Goal: Task Accomplishment & Management: Complete application form

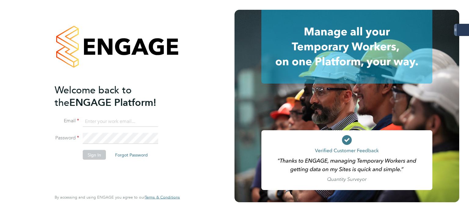
type input "[PERSON_NAME][EMAIL_ADDRESS][PERSON_NAME][DOMAIN_NAME]"
click at [94, 156] on button "Sign In" at bounding box center [94, 155] width 23 height 10
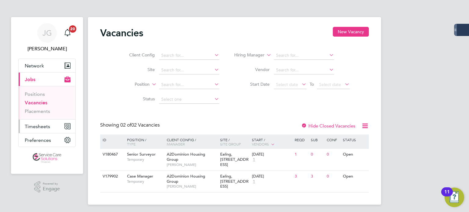
click at [41, 125] on span "Timesheets" at bounding box center [37, 127] width 25 height 6
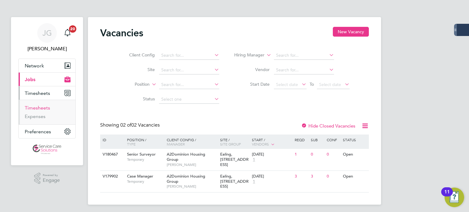
click at [45, 107] on link "Timesheets" at bounding box center [37, 108] width 25 height 6
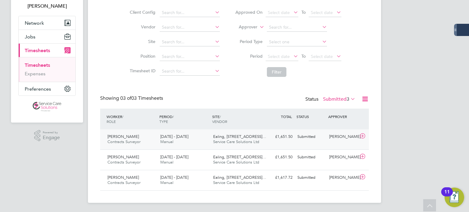
click at [131, 144] on span "Contracts Surveyor" at bounding box center [123, 141] width 33 height 5
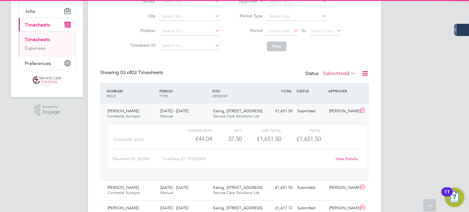
scroll to position [99, 0]
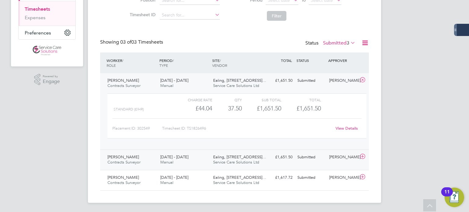
click at [138, 163] on span "Contracts Surveyor" at bounding box center [123, 162] width 33 height 5
click at [144, 158] on div "Amir Hameed Contracts Surveyor 15 - 21 Sep 2025" at bounding box center [131, 159] width 53 height 15
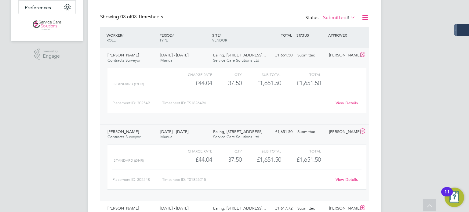
scroll to position [33, 0]
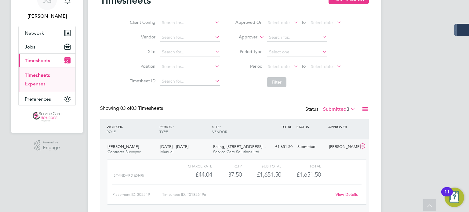
click at [42, 85] on link "Expenses" at bounding box center [35, 84] width 21 height 6
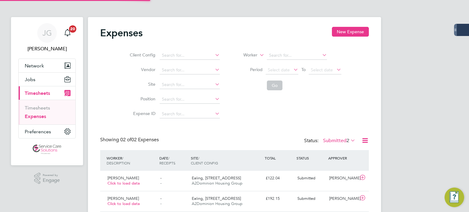
scroll to position [15, 74]
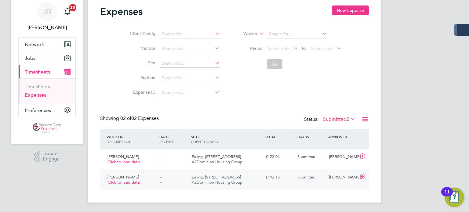
click at [141, 177] on div "Amir Hameed Click to load data" at bounding box center [131, 179] width 53 height 15
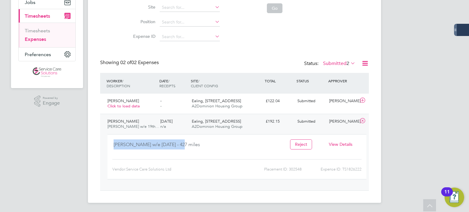
drag, startPoint x: 114, startPoint y: 145, endPoint x: 179, endPoint y: 145, distance: 65.3
click at [179, 145] on div "Amir Mileage w/e 19th Sept - 427 miles" at bounding box center [196, 146] width 167 height 15
click at [176, 145] on div "Amir Mileage w/e 19th Sept - 427 miles" at bounding box center [196, 146] width 167 height 15
drag, startPoint x: 126, startPoint y: 144, endPoint x: 200, endPoint y: 142, distance: 74.8
click at [200, 142] on div "Amir Mileage w/e 19th Sept - 427 miles" at bounding box center [196, 146] width 167 height 15
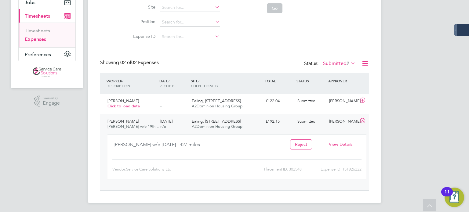
copy div "Mileage w/e 19th Sept - 427 miles"
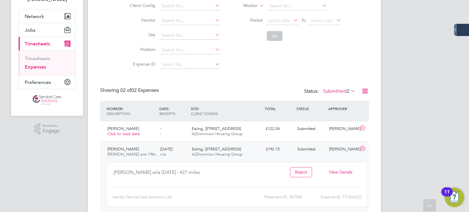
scroll to position [16, 0]
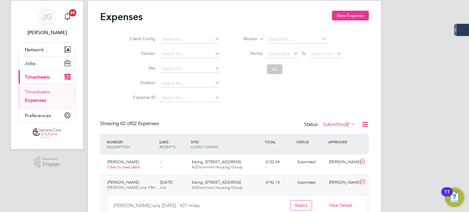
drag, startPoint x: 44, startPoint y: 91, endPoint x: 419, endPoint y: 94, distance: 375.9
click at [44, 91] on link "Timesheets" at bounding box center [37, 92] width 25 height 6
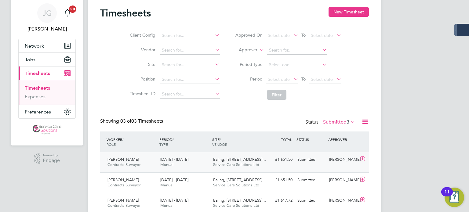
scroll to position [31, 0]
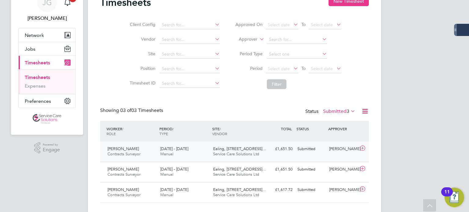
drag, startPoint x: 156, startPoint y: 156, endPoint x: 207, endPoint y: 150, distance: 51.3
click at [156, 156] on div "Shayn Bennett Contracts Surveyor 15 - 21 Sep 2025" at bounding box center [131, 151] width 53 height 15
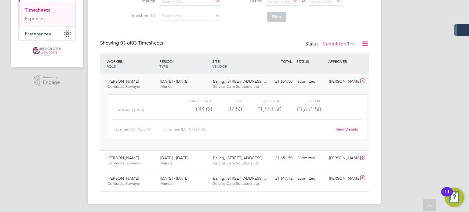
scroll to position [99, 0]
click at [32, 18] on link "Expenses" at bounding box center [35, 18] width 21 height 6
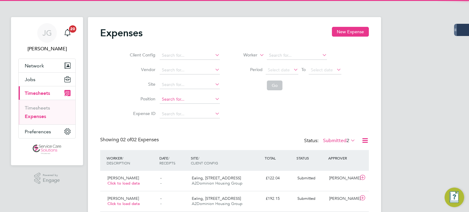
scroll to position [21, 0]
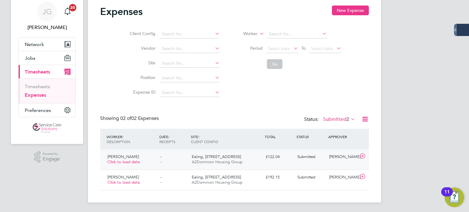
click at [150, 162] on div "Shayn Bennett Click to load data" at bounding box center [131, 159] width 53 height 15
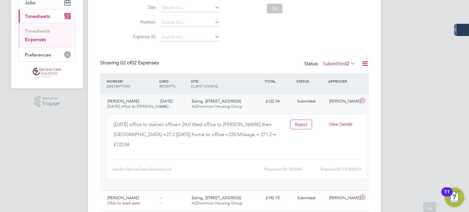
scroll to position [82, 0]
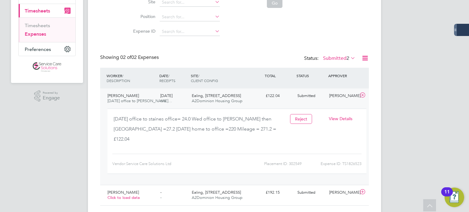
click at [144, 132] on div "Monday office to staines office= 24.0 Wed office to Beard lane then St martins …" at bounding box center [196, 131] width 167 height 35
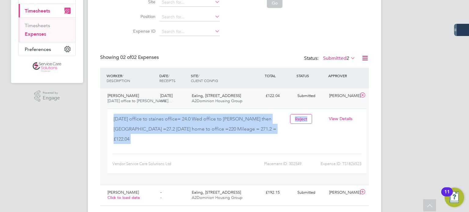
drag, startPoint x: 114, startPoint y: 118, endPoint x: 288, endPoint y: 126, distance: 174.7
click at [288, 126] on div "Monday office to staines office= 24.0 Wed office to Beard lane then St martins …" at bounding box center [236, 131] width 259 height 35
click at [281, 128] on div "Monday office to staines office= 24.0 Wed office to Beard lane then St martins …" at bounding box center [196, 131] width 167 height 35
drag, startPoint x: 280, startPoint y: 129, endPoint x: 115, endPoint y: 120, distance: 165.0
click at [115, 120] on div "Monday office to staines office= 24.0 Wed office to Beard lane then St martins …" at bounding box center [196, 131] width 167 height 35
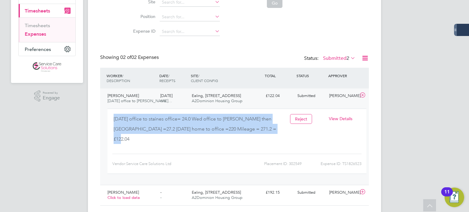
copy div "Monday office to staines office= 24.0 Wed office to Beard lane then St martins …"
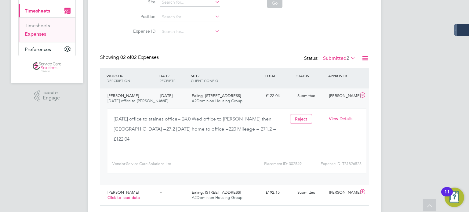
click at [413, 99] on div "JG James Glover Notifications 20 Applications: Network Businesses Sites Workers…" at bounding box center [234, 73] width 469 height 310
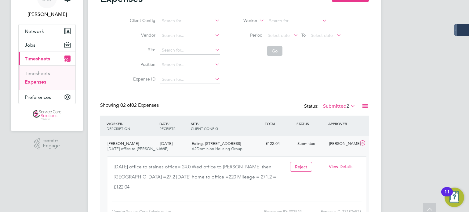
scroll to position [0, 0]
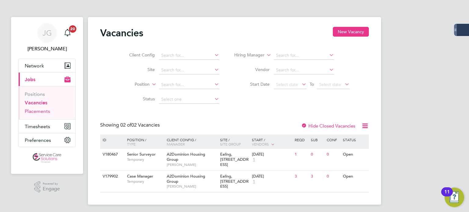
drag, startPoint x: 40, startPoint y: 110, endPoint x: 85, endPoint y: 116, distance: 44.8
click at [40, 110] on link "Placements" at bounding box center [37, 111] width 25 height 6
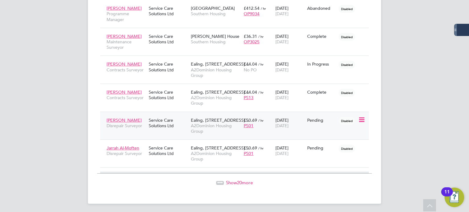
click at [315, 121] on div "Pending" at bounding box center [321, 119] width 29 height 5
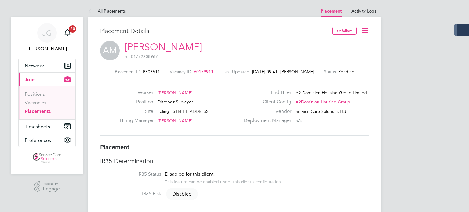
click at [365, 29] on icon at bounding box center [365, 31] width 8 height 8
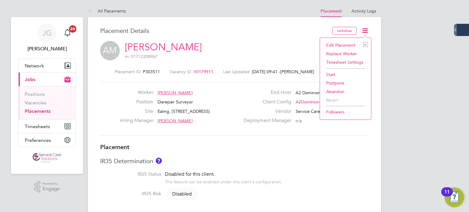
click at [333, 73] on li "Start" at bounding box center [345, 74] width 45 height 9
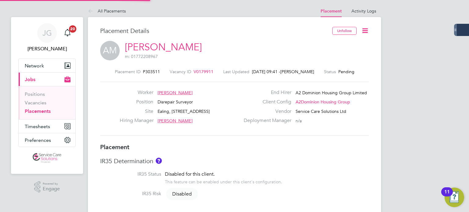
scroll to position [3, 3]
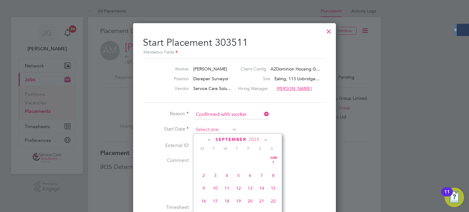
click at [214, 129] on input at bounding box center [214, 129] width 43 height 9
click at [204, 174] on span "15" at bounding box center [204, 169] width 12 height 12
type input "[DATE]"
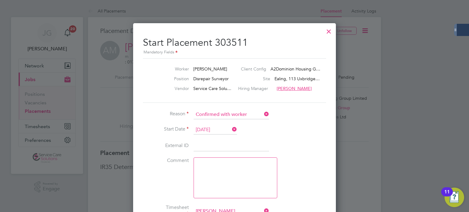
click at [340, 137] on div at bounding box center [234, 106] width 469 height 212
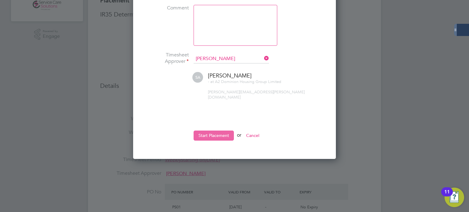
click at [215, 131] on button "Start Placement" at bounding box center [213, 136] width 40 height 10
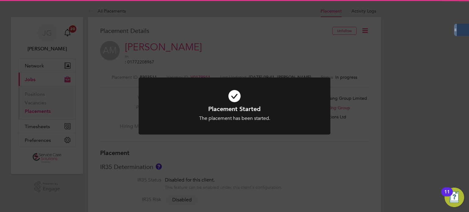
click at [258, 158] on div "Placement Started The placement has been started. Cancel Okay" at bounding box center [234, 106] width 469 height 212
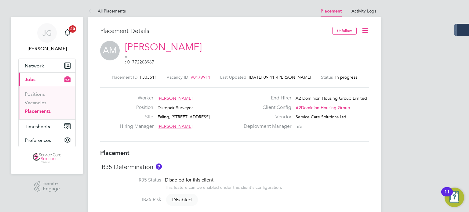
click at [49, 111] on link "Placements" at bounding box center [38, 111] width 26 height 6
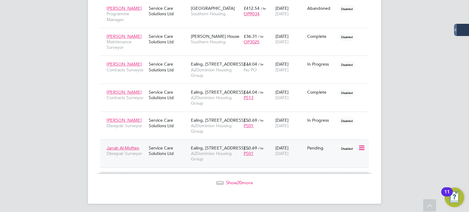
click at [359, 146] on icon at bounding box center [361, 147] width 6 height 7
click at [332, 184] on li "Start" at bounding box center [342, 184] width 43 height 9
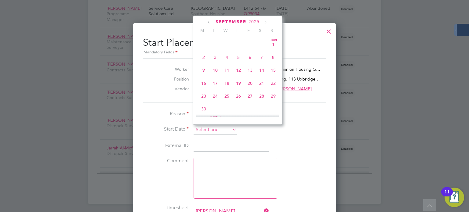
click at [218, 129] on input at bounding box center [214, 129] width 43 height 9
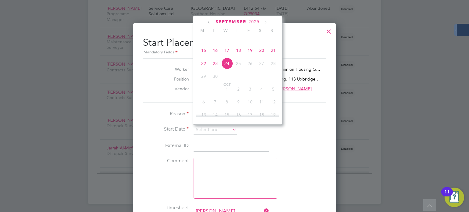
drag, startPoint x: 205, startPoint y: 56, endPoint x: 226, endPoint y: 91, distance: 41.2
click at [204, 56] on span "15" at bounding box center [204, 51] width 12 height 12
type input "[DATE]"
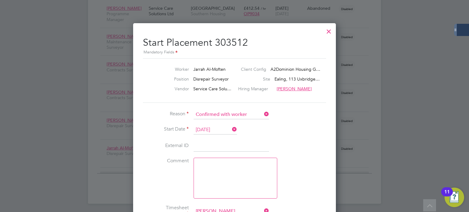
click at [281, 143] on li "External ID" at bounding box center [234, 149] width 183 height 17
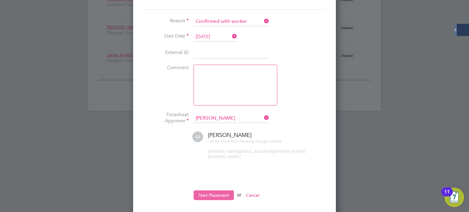
click at [213, 191] on button "Start Placement" at bounding box center [213, 195] width 40 height 10
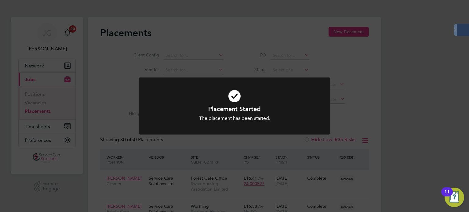
click at [72, 190] on div "Placement Started The placement has been started. Cancel Okay" at bounding box center [234, 106] width 469 height 212
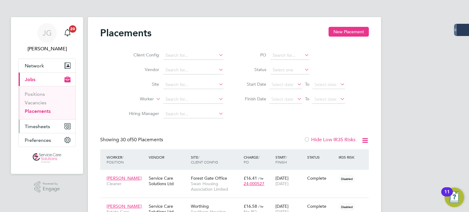
click at [40, 126] on span "Timesheets" at bounding box center [37, 127] width 25 height 6
click at [37, 127] on span "Timesheets" at bounding box center [37, 127] width 25 height 6
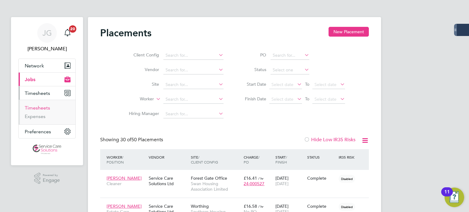
click at [40, 106] on link "Timesheets" at bounding box center [37, 108] width 25 height 6
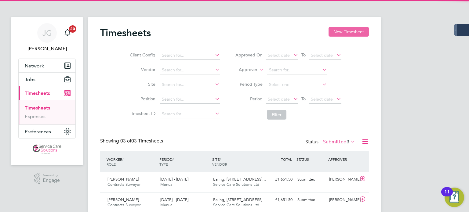
click at [348, 32] on button "New Timesheet" at bounding box center [348, 32] width 40 height 10
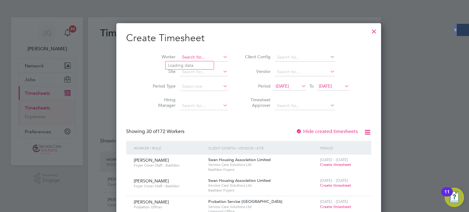
click at [187, 55] on input at bounding box center [204, 57] width 48 height 9
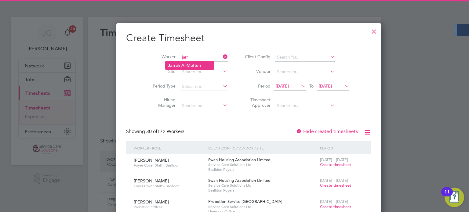
click at [180, 63] on li "[PERSON_NAME] Al-Moften" at bounding box center [189, 65] width 48 height 8
type input "Jarrah Al-Moften"
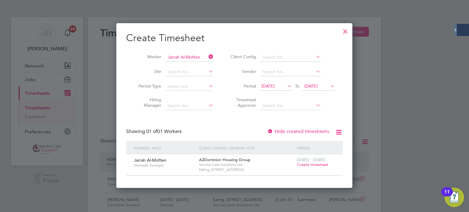
scroll to position [164, 236]
click at [312, 164] on span "Create timesheet" at bounding box center [312, 164] width 31 height 5
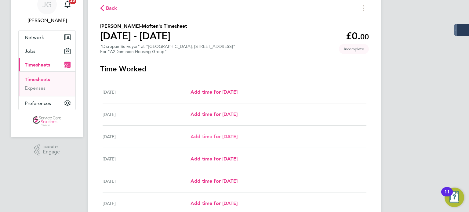
scroll to position [61, 0]
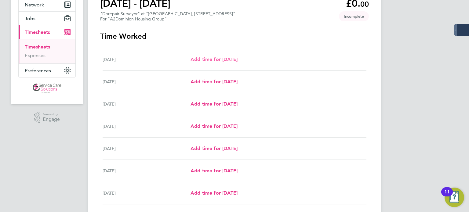
drag, startPoint x: 203, startPoint y: 60, endPoint x: 268, endPoint y: 62, distance: 64.7
click at [203, 60] on span "Add time for [DATE]" at bounding box center [213, 59] width 47 height 6
select select "30"
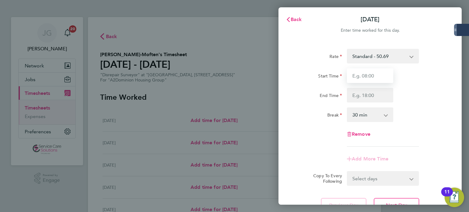
click at [377, 75] on input "Start Time" at bounding box center [370, 75] width 46 height 15
type input "08:00"
type input "16:30"
click at [405, 108] on div "Break 0 min 15 min 30 min 45 min 60 min 75 min 90 min" at bounding box center [370, 114] width 154 height 15
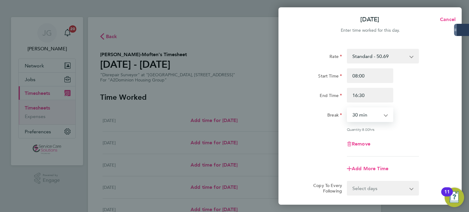
click at [380, 116] on select "0 min 15 min 30 min 45 min 60 min 75 min 90 min" at bounding box center [366, 114] width 38 height 13
select select "60"
click at [347, 108] on select "0 min 15 min 30 min 45 min 60 min 75 min 90 min" at bounding box center [366, 114] width 38 height 13
click at [410, 140] on div "Remove" at bounding box center [370, 144] width 154 height 15
click at [380, 192] on select "Select days Day Weekday (Mon-Fri) Weekend (Sat-Sun) [DATE] [DATE] [DATE] [DATE]…" at bounding box center [379, 188] width 64 height 13
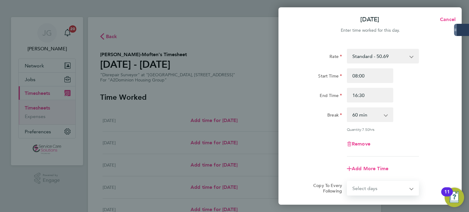
select select "WEEKDAY"
click at [347, 182] on select "Select days Day Weekday (Mon-Fri) Weekend (Sat-Sun) [DATE] [DATE] [DATE] [DATE]…" at bounding box center [379, 188] width 64 height 13
select select "[DATE]"
click at [429, 128] on div "Quantity: 7.50 hrs" at bounding box center [370, 129] width 154 height 5
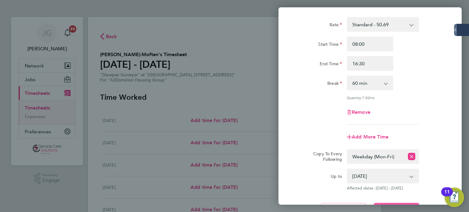
scroll to position [90, 0]
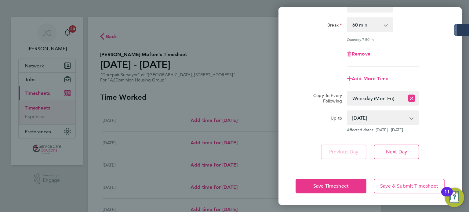
click at [372, 118] on select "[DATE] [DATE] [DATE] [DATE] [DATE] [DATE]" at bounding box center [378, 117] width 63 height 13
click at [378, 99] on select "Select days Day Weekday (Mon-Fri) Weekend (Sat-Sun) [DATE] [DATE] [DATE] [DATE]…" at bounding box center [375, 98] width 57 height 13
drag, startPoint x: 435, startPoint y: 98, endPoint x: 433, endPoint y: 102, distance: 4.7
click at [435, 98] on div "Copy To Every Following Select days Day Weekday (Mon-Fri) Weekend (Sat-Sun) [DA…" at bounding box center [370, 98] width 154 height 15
click at [336, 188] on span "Save Timesheet" at bounding box center [330, 186] width 35 height 6
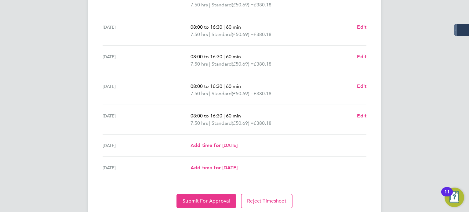
scroll to position [202, 0]
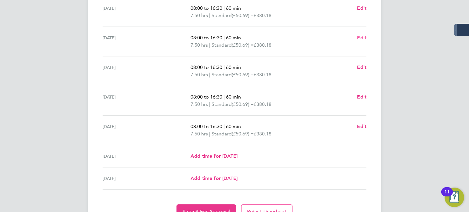
click at [364, 36] on span "Edit" at bounding box center [361, 38] width 9 height 6
select select "60"
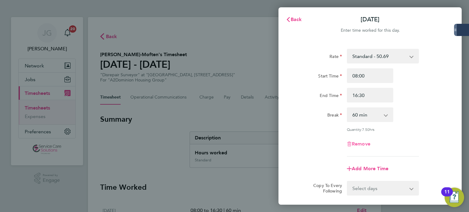
click at [363, 144] on span "Remove" at bounding box center [360, 144] width 19 height 6
select select "null"
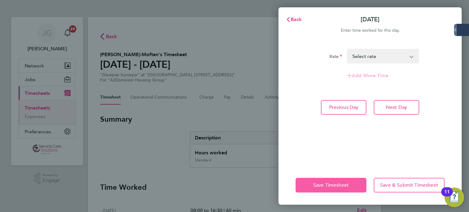
click at [340, 182] on button "Save Timesheet" at bounding box center [330, 185] width 71 height 15
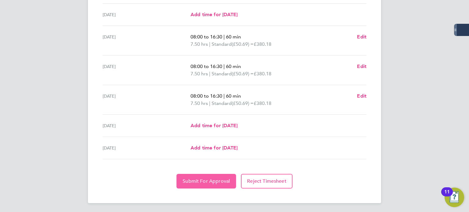
click at [207, 182] on span "Submit For Approval" at bounding box center [205, 181] width 47 height 6
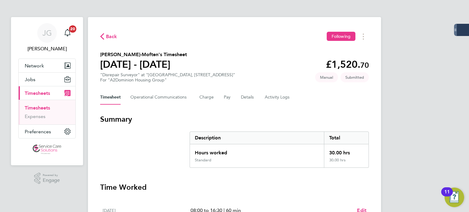
click at [39, 109] on link "Timesheets" at bounding box center [37, 108] width 25 height 6
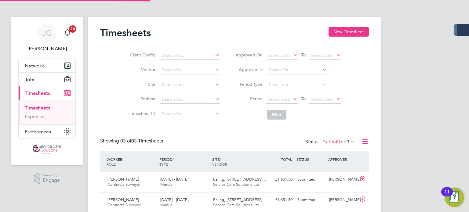
scroll to position [3, 3]
click at [351, 31] on button "New Timesheet" at bounding box center [348, 32] width 40 height 10
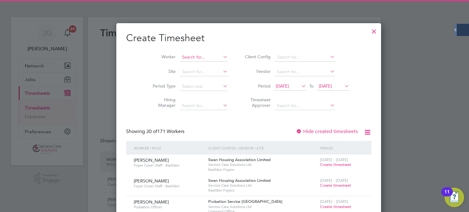
click at [188, 59] on input at bounding box center [204, 57] width 48 height 9
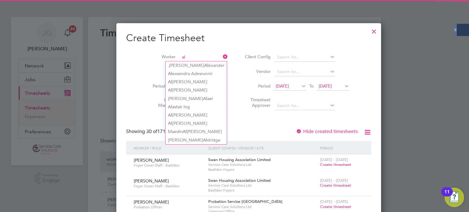
type input "al"
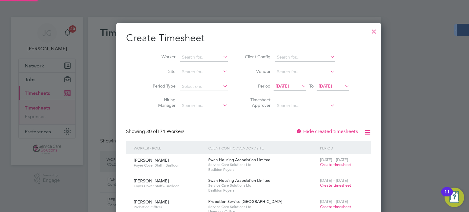
scroll to position [1186, 236]
click at [177, 63] on div "Timesheets New Timesheet Client Config Vendor Site Position Timesheet ID Approv…" at bounding box center [234, 131] width 293 height 229
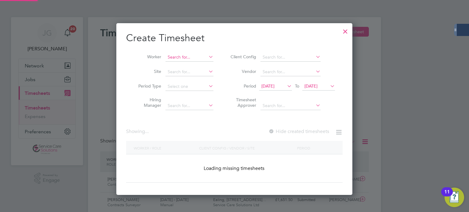
scroll to position [3, 3]
click at [180, 58] on input at bounding box center [189, 57] width 48 height 9
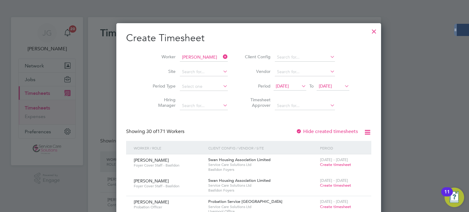
click at [195, 67] on li "[PERSON_NAME]" at bounding box center [206, 65] width 83 height 8
type input "[PERSON_NAME]"
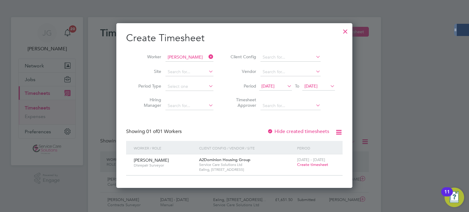
click at [315, 167] on span "Create timesheet" at bounding box center [312, 164] width 31 height 5
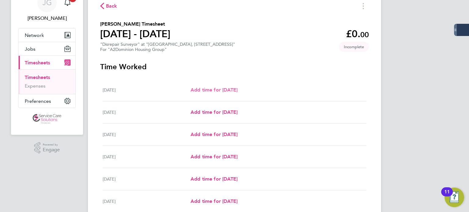
click at [227, 89] on span "Add time for [DATE]" at bounding box center [213, 90] width 47 height 6
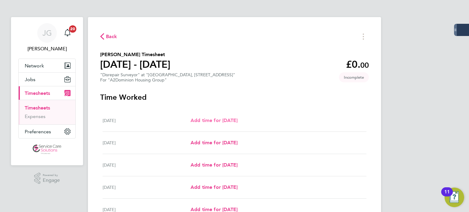
select select "30"
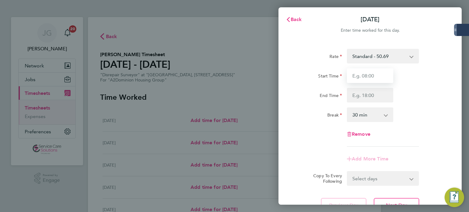
drag, startPoint x: 367, startPoint y: 75, endPoint x: 370, endPoint y: 77, distance: 3.6
click at [367, 75] on input "Start Time" at bounding box center [370, 75] width 46 height 15
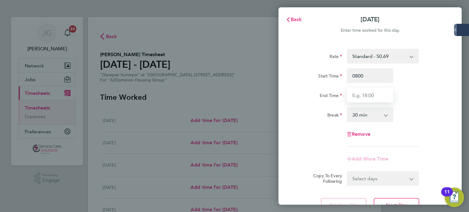
type input "08:00"
type input "16:30"
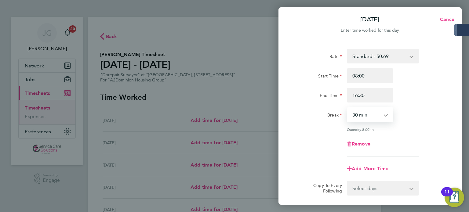
click at [366, 120] on select "0 min 15 min 30 min 45 min 60 min 75 min 90 min" at bounding box center [366, 114] width 38 height 13
select select "60"
click at [347, 108] on select "0 min 15 min 30 min 45 min 60 min 75 min 90 min" at bounding box center [366, 114] width 38 height 13
click at [403, 146] on div "Remove" at bounding box center [370, 144] width 154 height 15
click at [377, 186] on select "Select days Day Weekday (Mon-Fri) Weekend (Sat-Sun) [DATE] [DATE] [DATE] [DATE]…" at bounding box center [379, 188] width 64 height 13
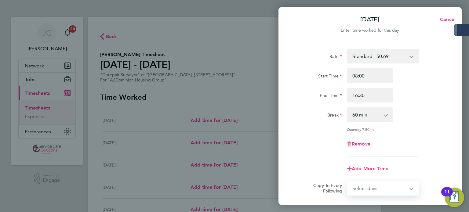
select select "WEEKDAY"
click at [347, 182] on select "Select days Day Weekday (Mon-Fri) Weekend (Sat-Sun) [DATE] [DATE] [DATE] [DATE]…" at bounding box center [379, 188] width 64 height 13
select select "[DATE]"
click at [411, 108] on div "Break 0 min 15 min 30 min 45 min 60 min 75 min 90 min" at bounding box center [370, 114] width 154 height 15
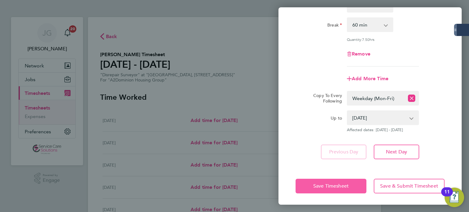
click at [344, 184] on span "Save Timesheet" at bounding box center [330, 186] width 35 height 6
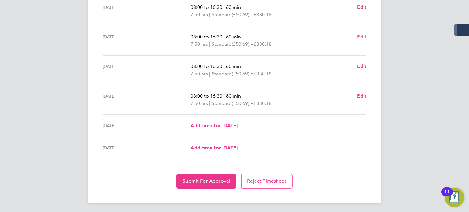
click at [364, 36] on span "Edit" at bounding box center [361, 37] width 9 height 6
select select "60"
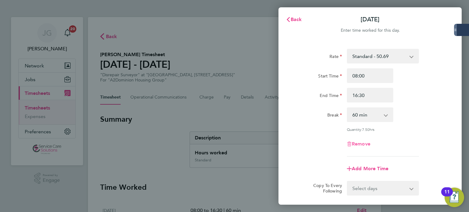
click at [362, 141] on span "Remove" at bounding box center [360, 144] width 19 height 6
select select "null"
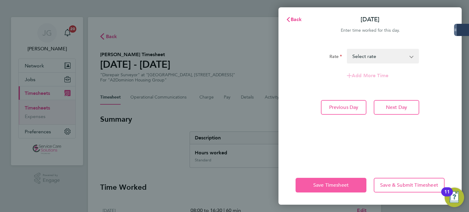
click at [336, 180] on button "Save Timesheet" at bounding box center [330, 185] width 71 height 15
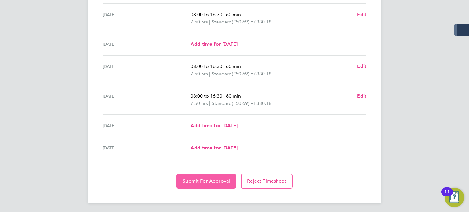
drag, startPoint x: 201, startPoint y: 182, endPoint x: 251, endPoint y: 174, distance: 50.3
click at [201, 181] on span "Submit For Approval" at bounding box center [205, 181] width 47 height 6
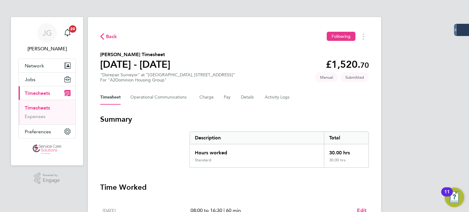
click at [41, 108] on link "Timesheets" at bounding box center [37, 108] width 25 height 6
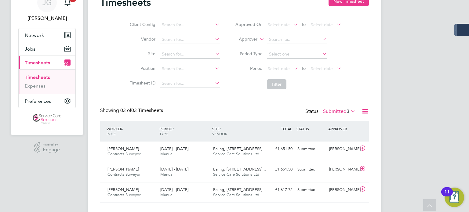
click at [333, 106] on div "Timesheets New Timesheet Client Config Vendor Site Position Timesheet ID Approv…" at bounding box center [234, 99] width 268 height 207
click at [333, 108] on div "Status Submitted 3" at bounding box center [330, 111] width 51 height 9
click at [333, 109] on label "Submitted 3" at bounding box center [339, 111] width 32 height 6
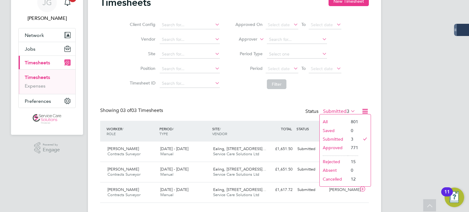
click at [340, 138] on li "Submitted" at bounding box center [333, 139] width 28 height 9
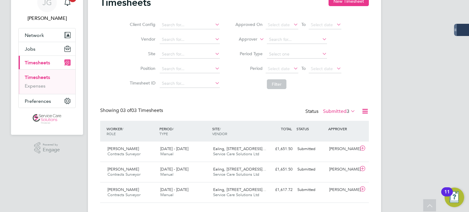
click at [342, 110] on label "Submitted 3" at bounding box center [339, 111] width 32 height 6
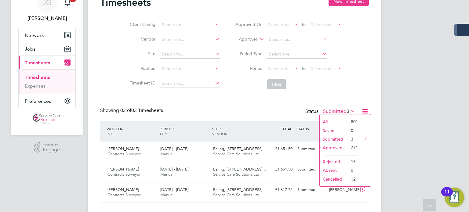
click at [336, 147] on li "Approved" at bounding box center [333, 147] width 28 height 9
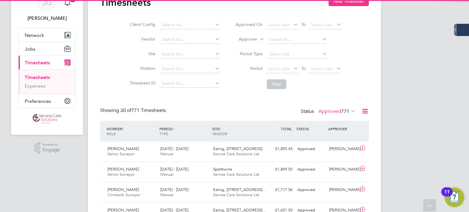
click at [337, 113] on label "Approved 771" at bounding box center [336, 111] width 37 height 6
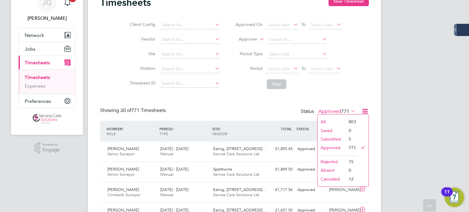
click at [338, 139] on li "Submitted" at bounding box center [331, 139] width 28 height 9
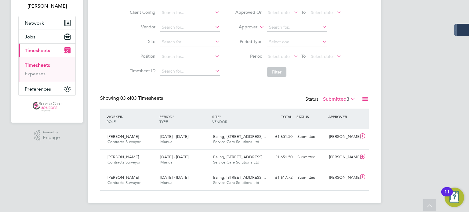
click at [340, 101] on label "Submitted 3" at bounding box center [339, 99] width 32 height 6
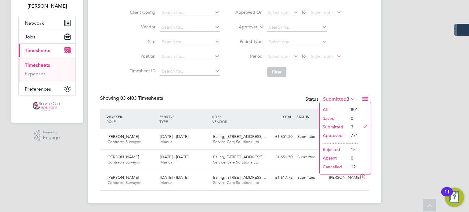
click at [342, 124] on li "Submitted" at bounding box center [333, 127] width 28 height 9
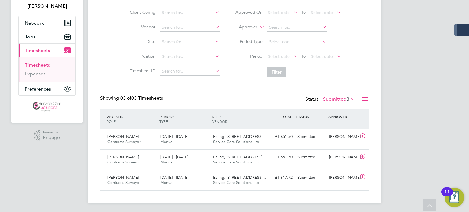
click at [342, 98] on label "Submitted 3" at bounding box center [339, 99] width 32 height 6
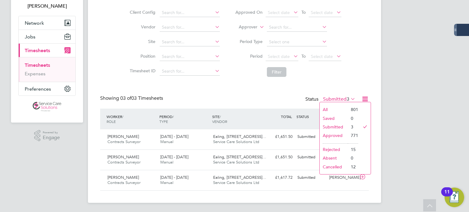
click at [347, 108] on li "801" at bounding box center [352, 109] width 10 height 9
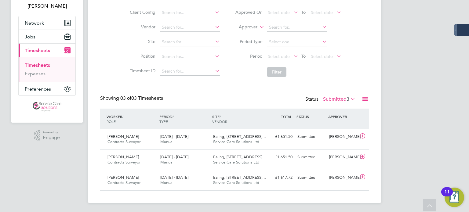
click at [343, 99] on label "Submitted 3" at bounding box center [339, 99] width 32 height 6
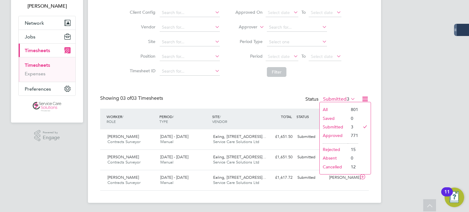
click at [345, 135] on li "Approved" at bounding box center [333, 135] width 28 height 9
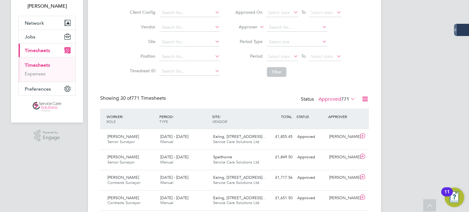
click at [334, 98] on label "Approved 771" at bounding box center [336, 99] width 37 height 6
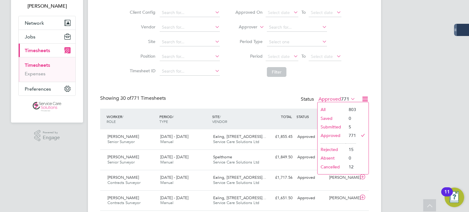
click at [333, 126] on li "Submitted" at bounding box center [331, 127] width 28 height 9
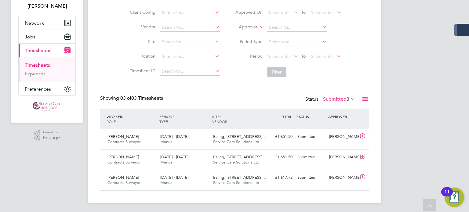
click at [333, 99] on label "Submitted 3" at bounding box center [339, 99] width 32 height 6
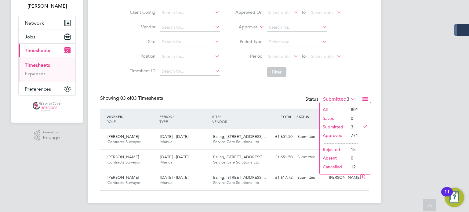
click at [333, 108] on li "All" at bounding box center [333, 109] width 28 height 9
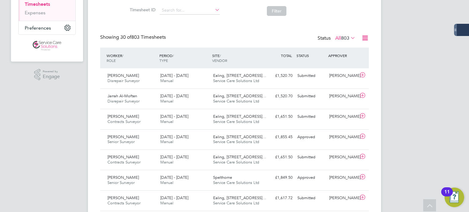
click at [345, 38] on span "803" at bounding box center [345, 38] width 8 height 6
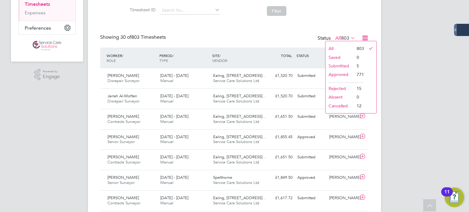
click at [341, 65] on li "Submitted" at bounding box center [339, 66] width 28 height 9
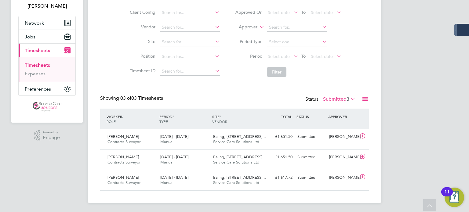
click at [367, 96] on icon at bounding box center [365, 99] width 8 height 8
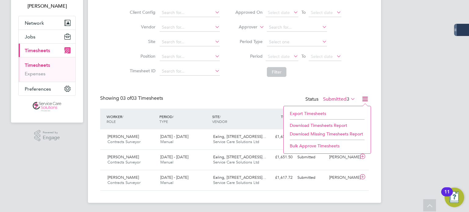
click at [389, 99] on div "[PERSON_NAME] [PERSON_NAME] Notifications 20 Applications: Network Businesses S…" at bounding box center [234, 84] width 469 height 255
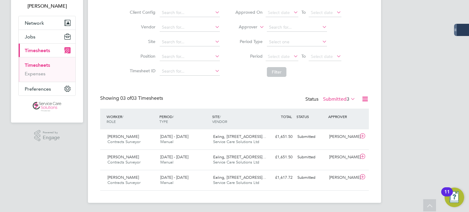
click at [341, 96] on label "Submitted 3" at bounding box center [339, 99] width 32 height 6
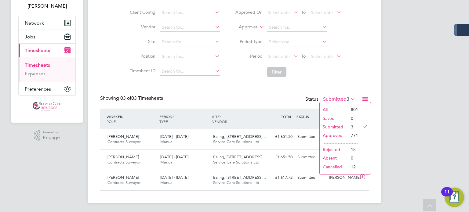
click at [335, 108] on li "All" at bounding box center [333, 109] width 28 height 9
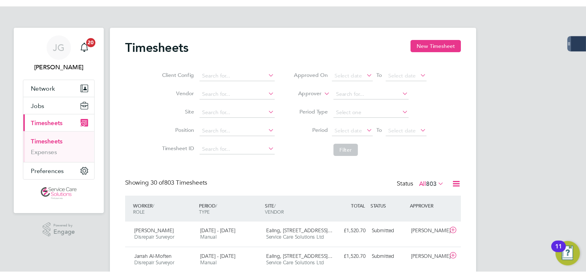
scroll to position [16, 53]
